Goal: Information Seeking & Learning: Learn about a topic

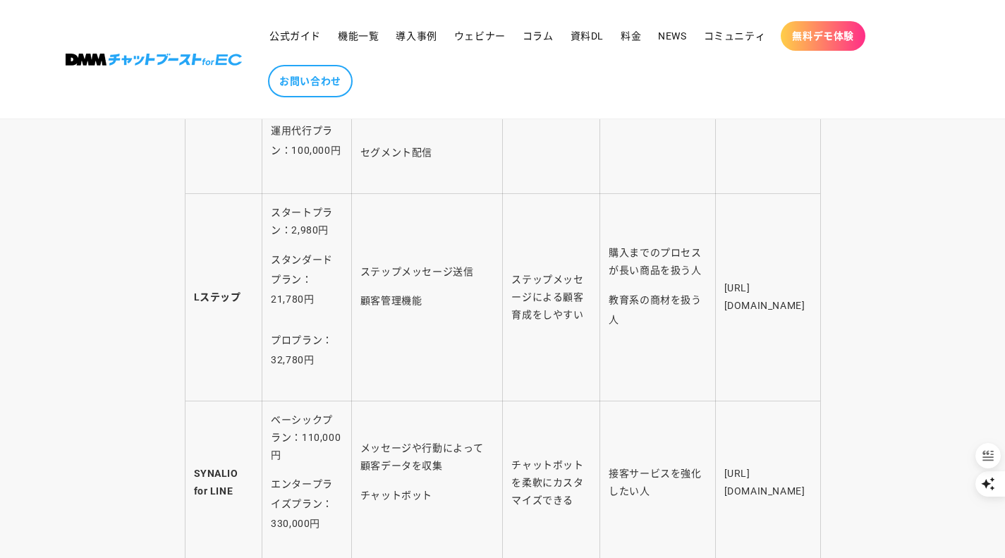
scroll to position [4230, 0]
click at [355, 46] on link "機能一覧" at bounding box center [358, 36] width 58 height 30
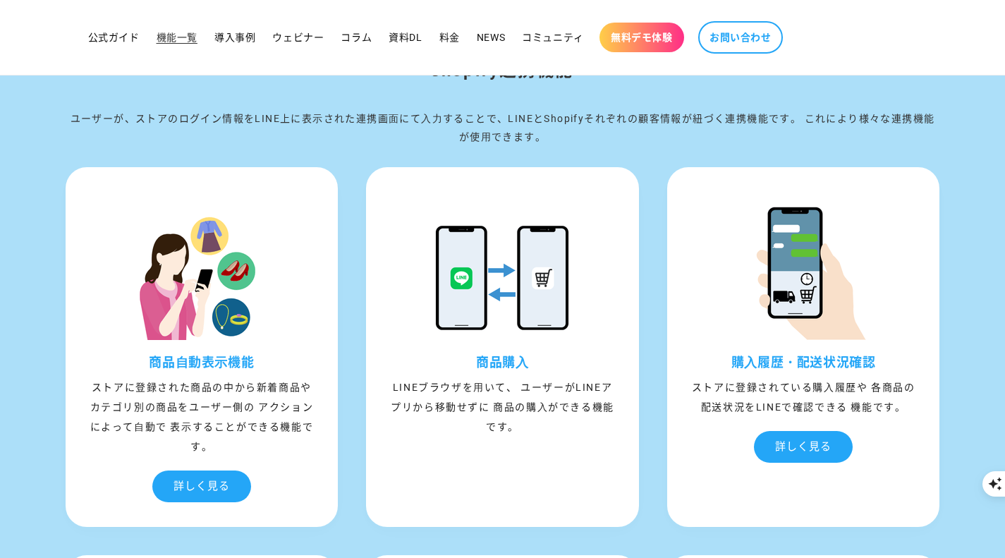
scroll to position [4344, 0]
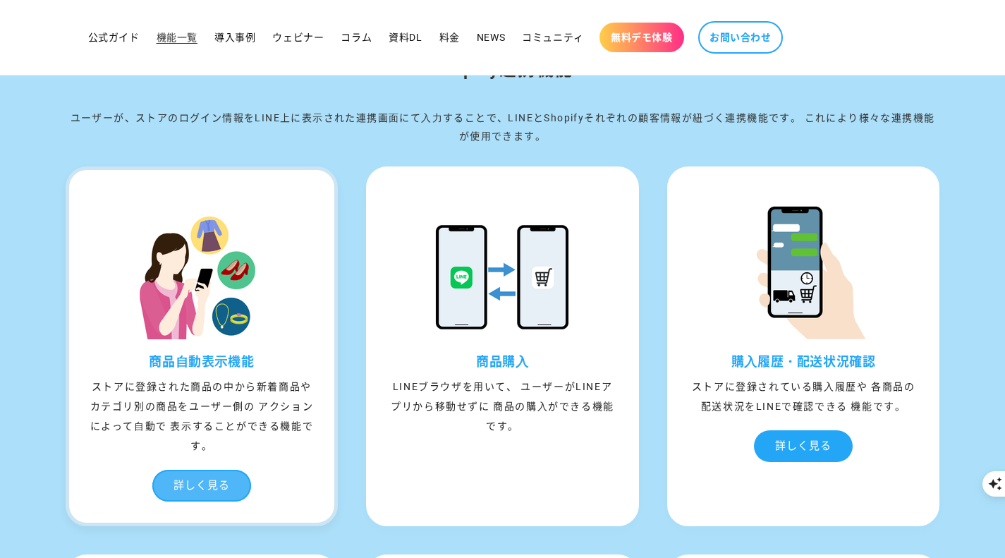
click at [216, 483] on div "詳しく見る" at bounding box center [201, 486] width 99 height 32
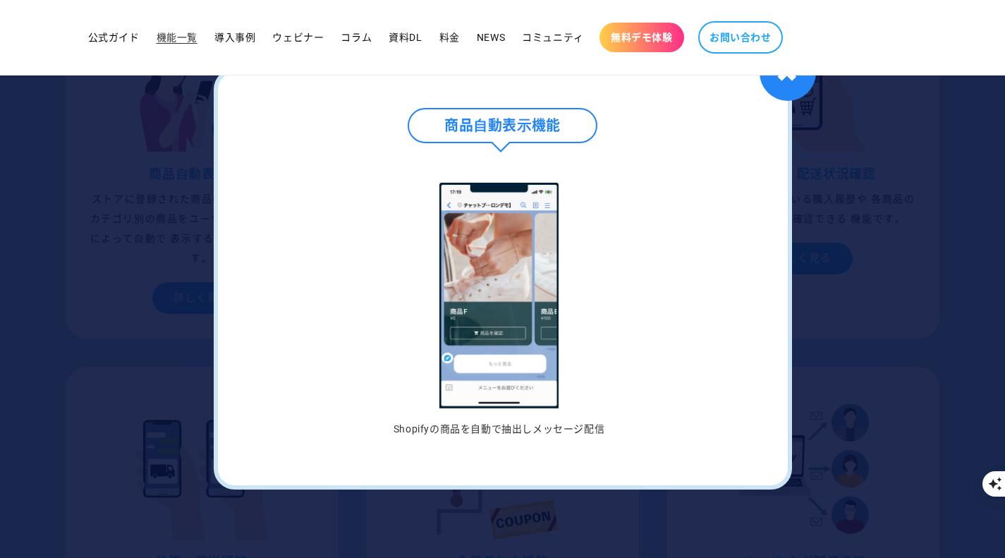
scroll to position [4544, 0]
click at [792, 92] on div "✖" at bounding box center [788, 72] width 56 height 56
